Goal: Find contact information: Find contact information

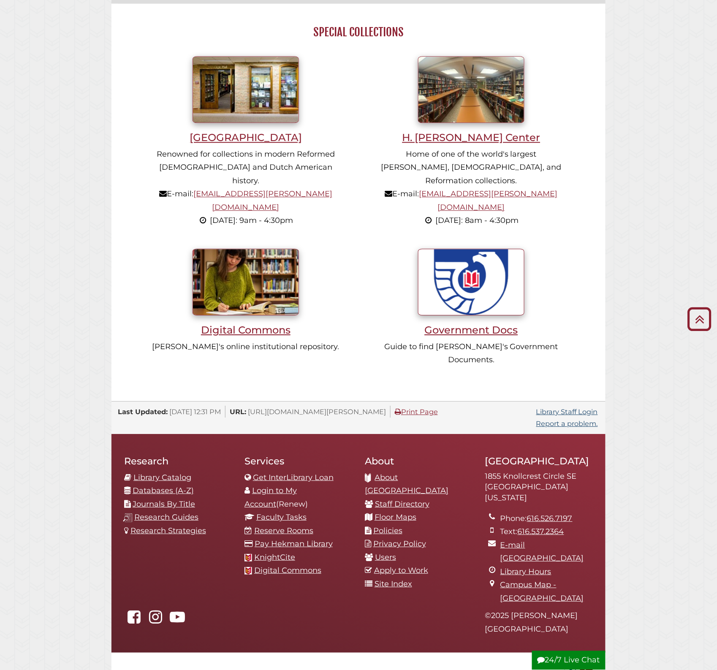
scroll to position [556, 0]
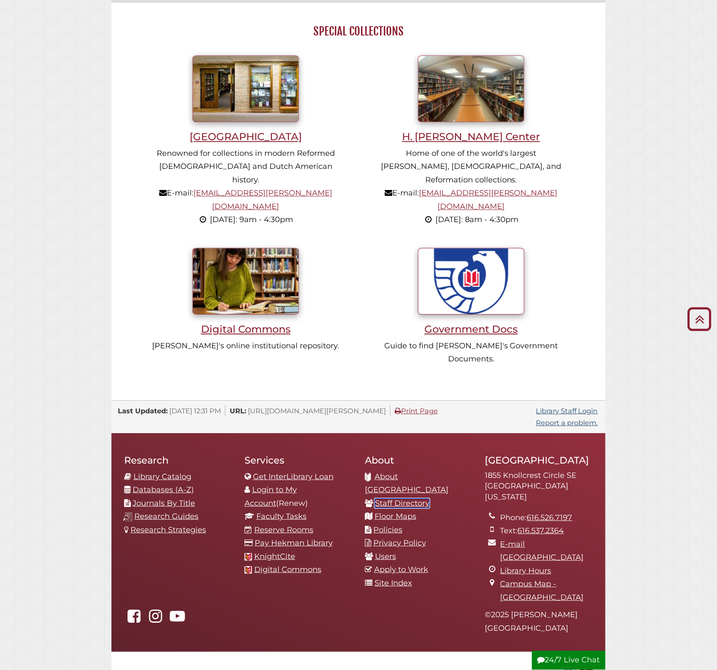
click at [410, 498] on link "Staff Directory" at bounding box center [402, 502] width 54 height 9
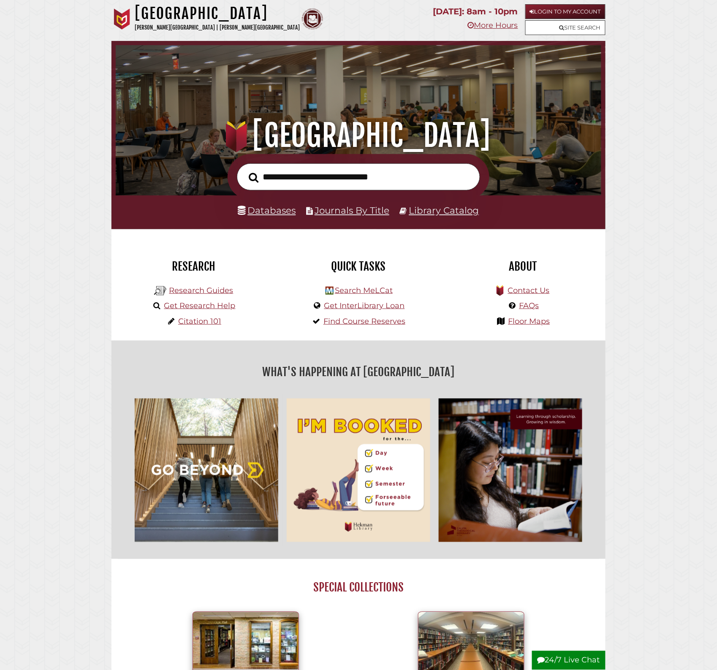
scroll to position [160, 481]
click at [531, 304] on link "FAQs" at bounding box center [529, 305] width 20 height 9
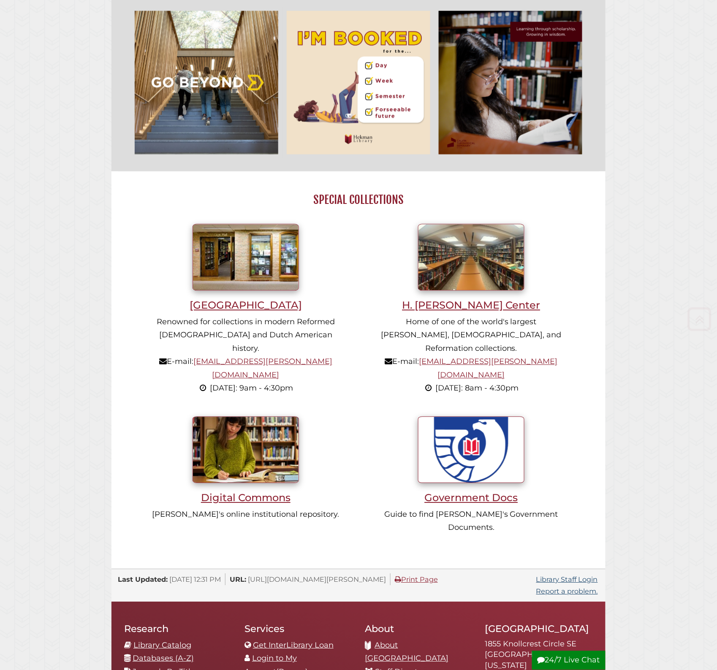
scroll to position [576, 0]
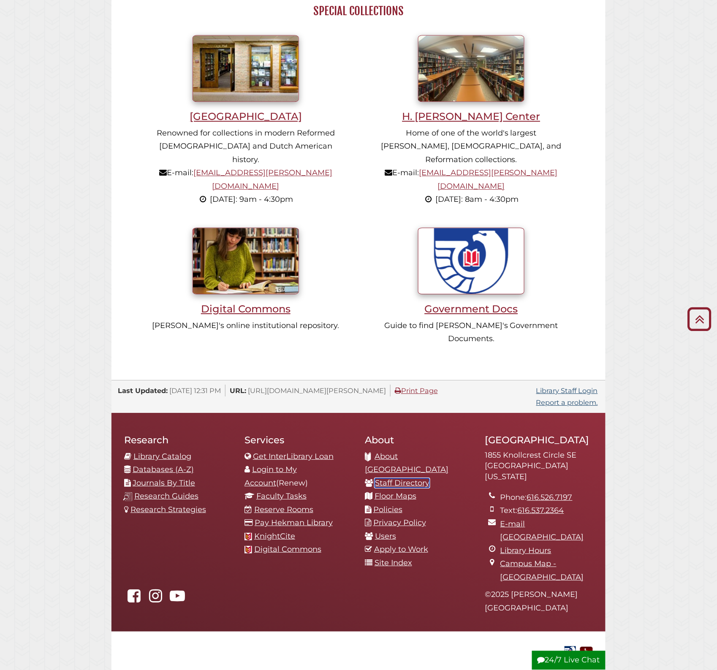
click at [418, 478] on link "Staff Directory" at bounding box center [402, 482] width 54 height 9
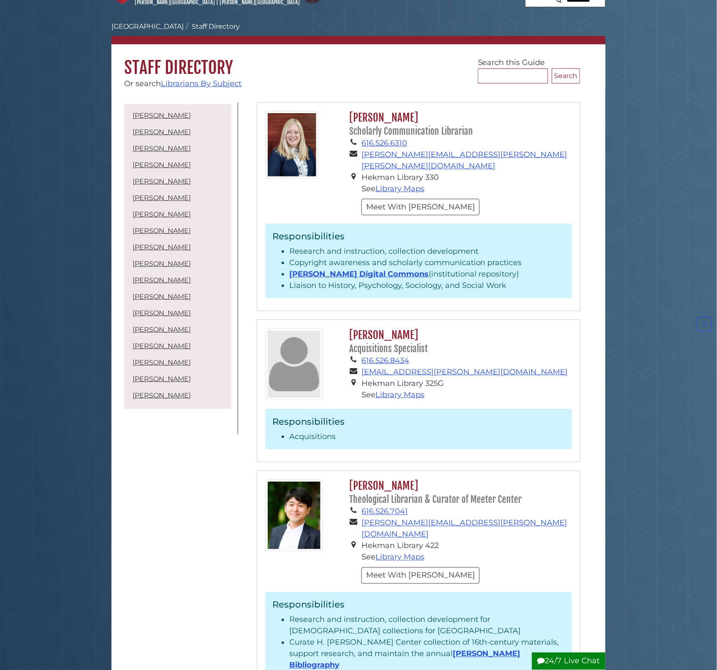
scroll to position [24, 0]
